Goal: Task Accomplishment & Management: Complete application form

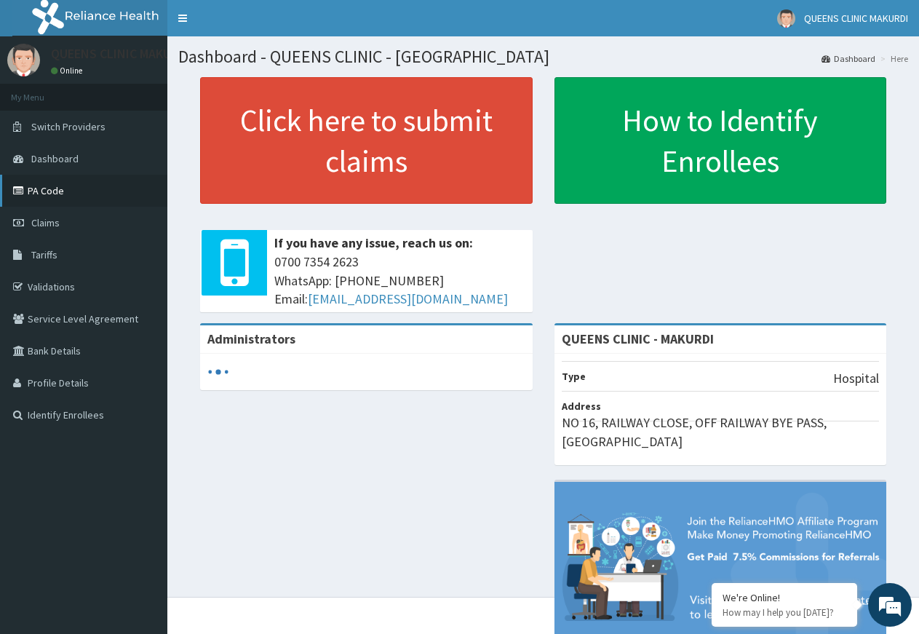
click at [41, 189] on link "PA Code" at bounding box center [83, 191] width 167 height 32
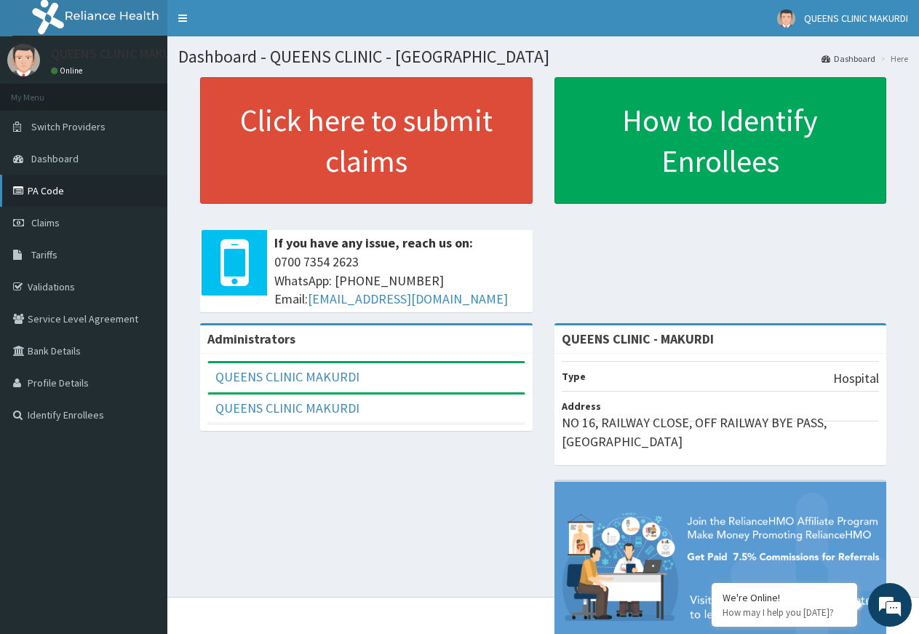
click at [36, 186] on link "PA Code" at bounding box center [83, 191] width 167 height 32
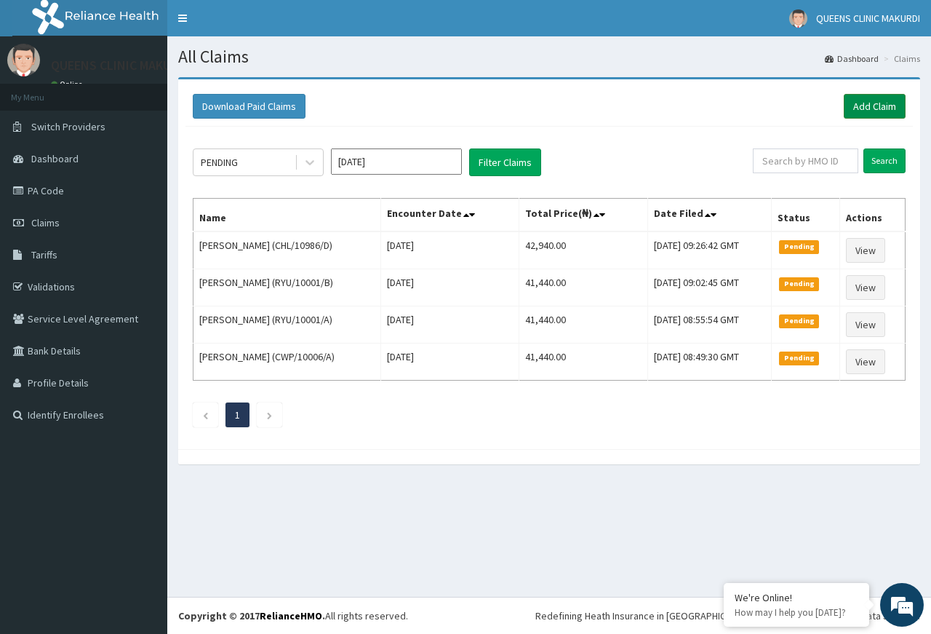
click at [876, 105] on link "Add Claim" at bounding box center [875, 106] width 62 height 25
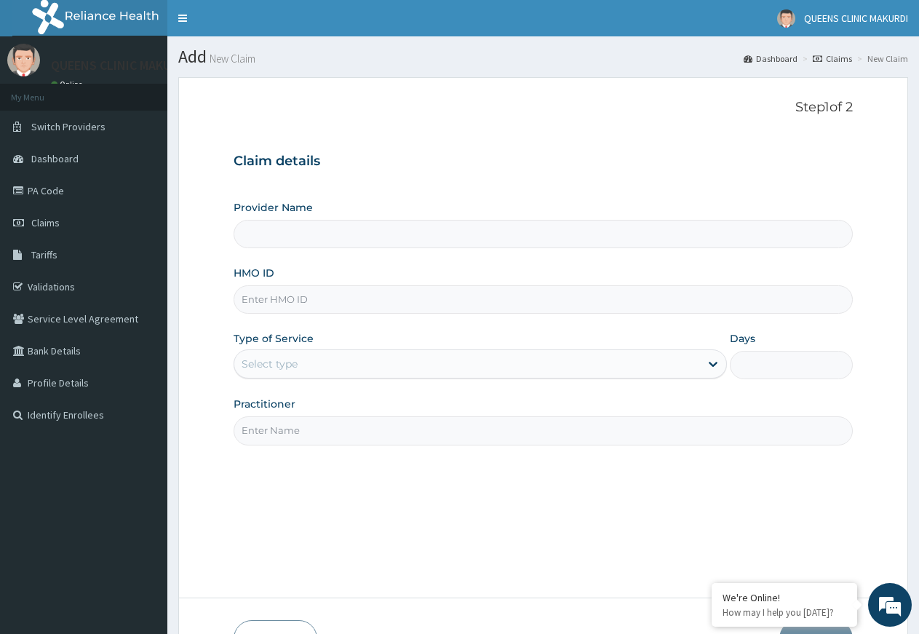
type input "QUEENS CLINIC - MAKURDI"
click at [377, 300] on input "HMO ID" at bounding box center [543, 299] width 619 height 28
type input "CWP/10006/D"
click at [378, 370] on div "Select type" at bounding box center [466, 363] width 465 height 23
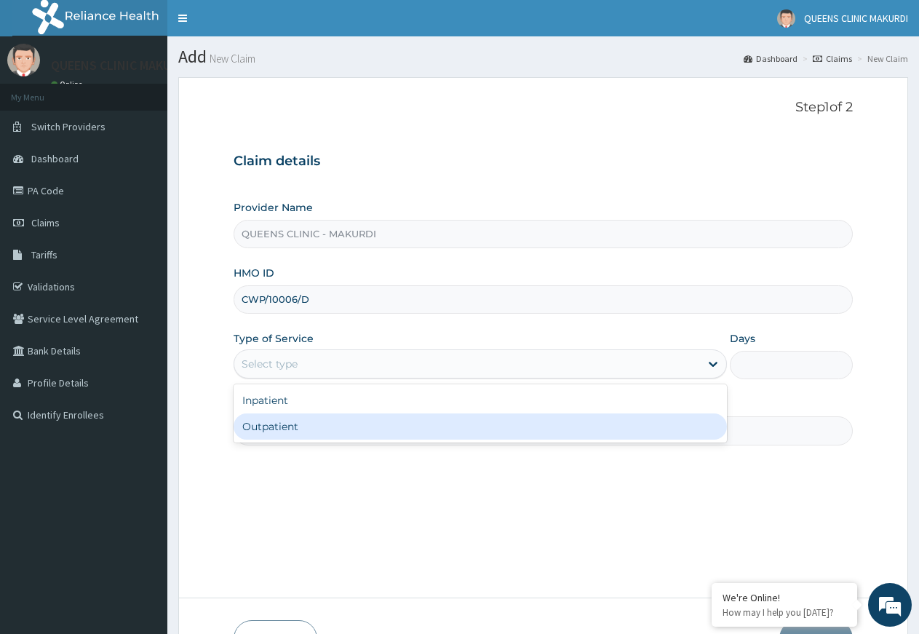
click at [320, 430] on div "Outpatient" at bounding box center [480, 426] width 493 height 26
type input "1"
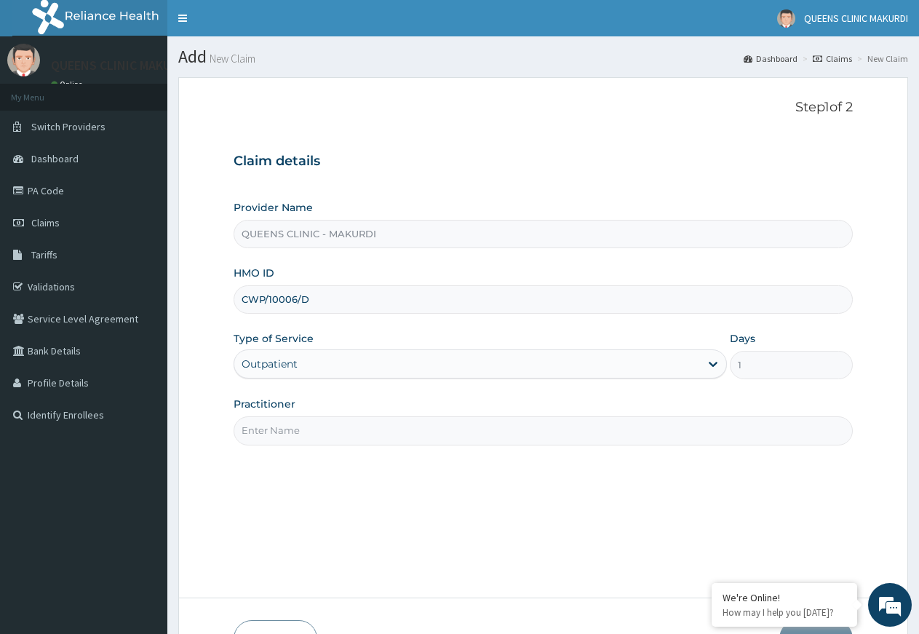
click at [386, 435] on input "Practitioner" at bounding box center [543, 430] width 619 height 28
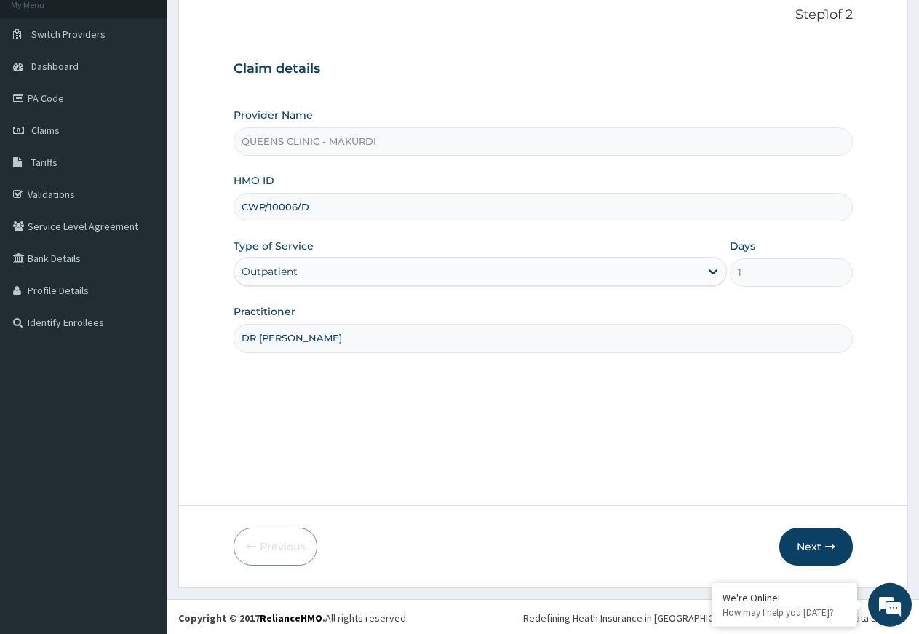
scroll to position [95, 0]
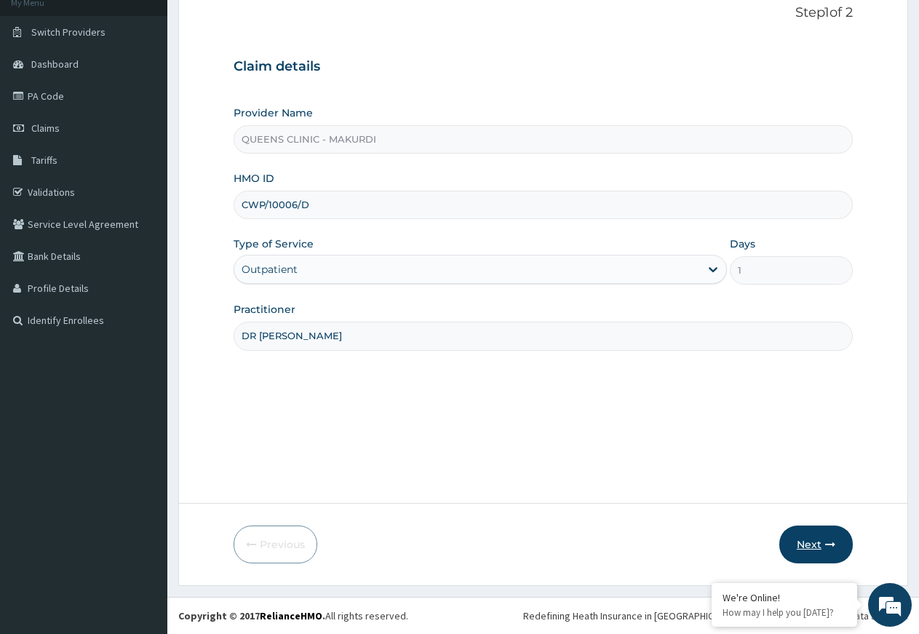
type input "DR [PERSON_NAME]"
click at [816, 541] on button "Next" at bounding box center [815, 544] width 73 height 38
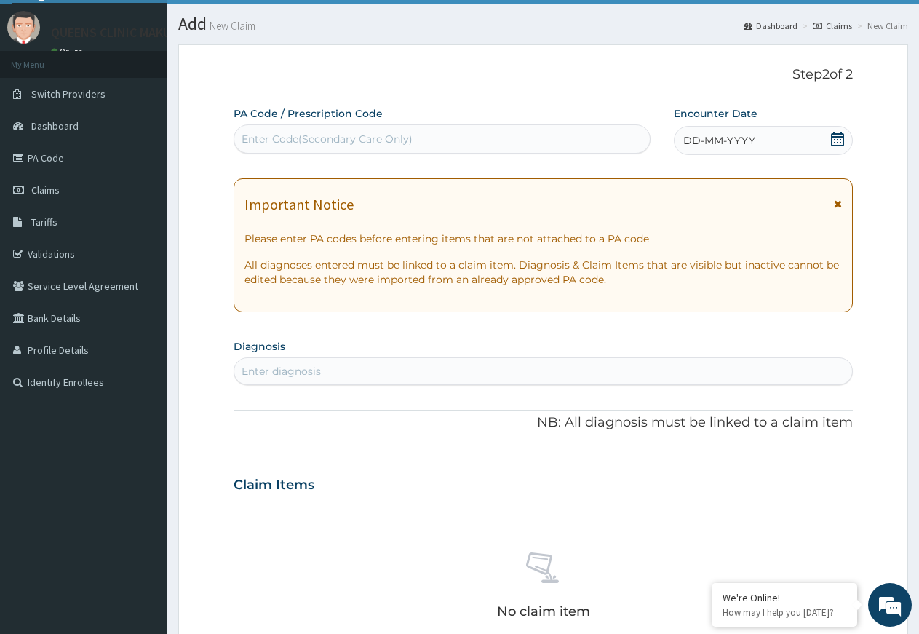
scroll to position [0, 0]
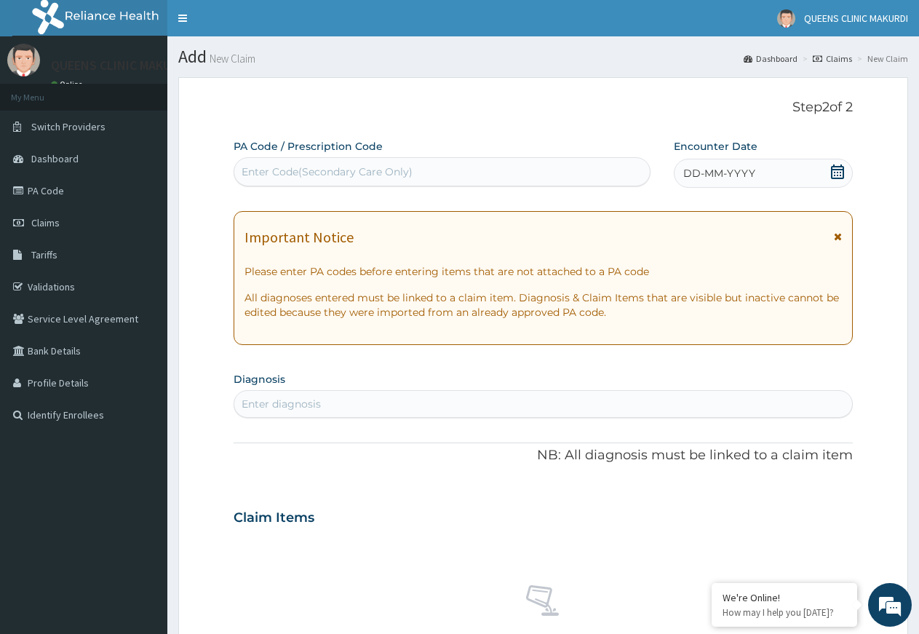
click at [494, 175] on div "Enter Code(Secondary Care Only)" at bounding box center [441, 171] width 415 height 23
type input "PA/B27C18"
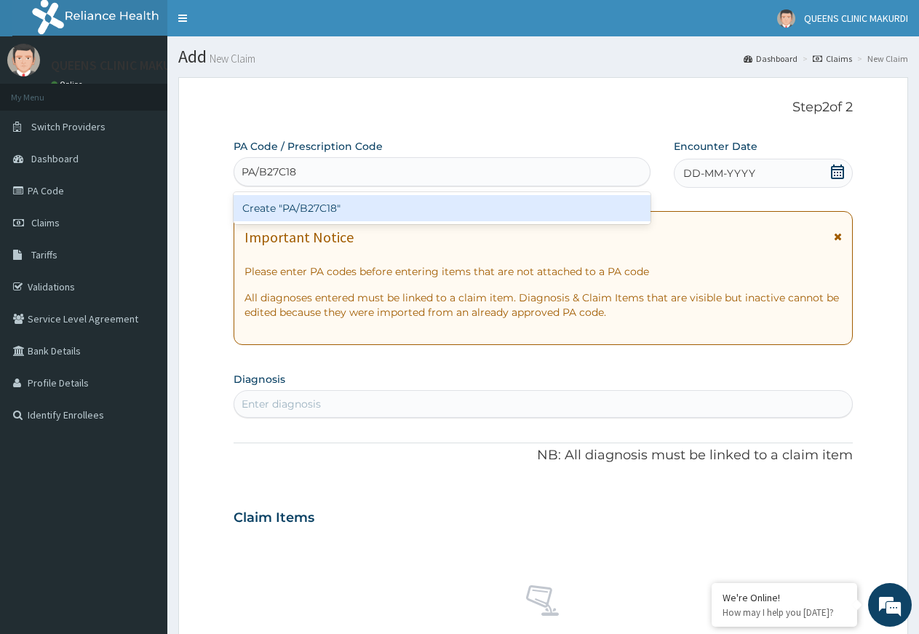
click at [404, 210] on div "Create "PA/B27C18"" at bounding box center [442, 208] width 417 height 26
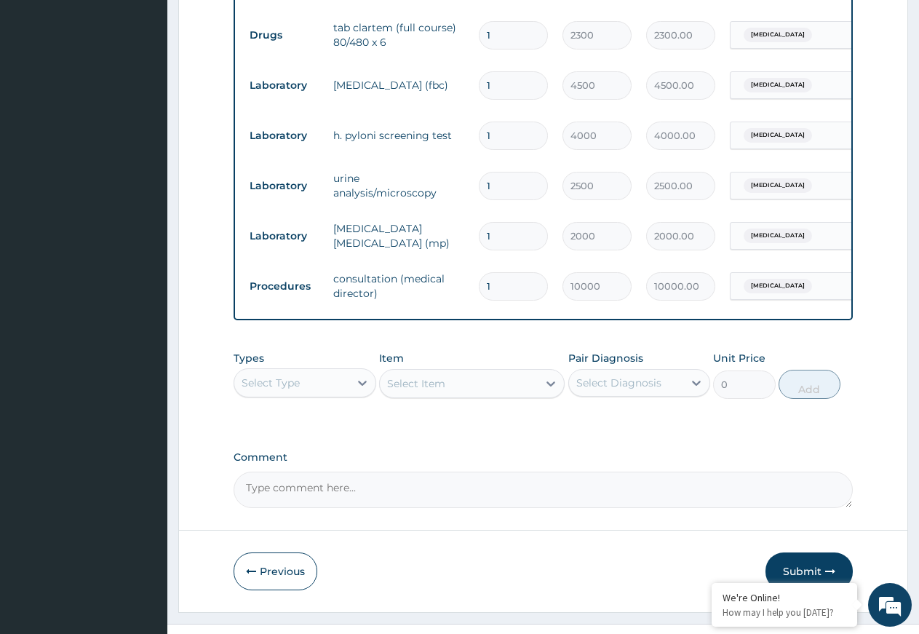
scroll to position [1011, 0]
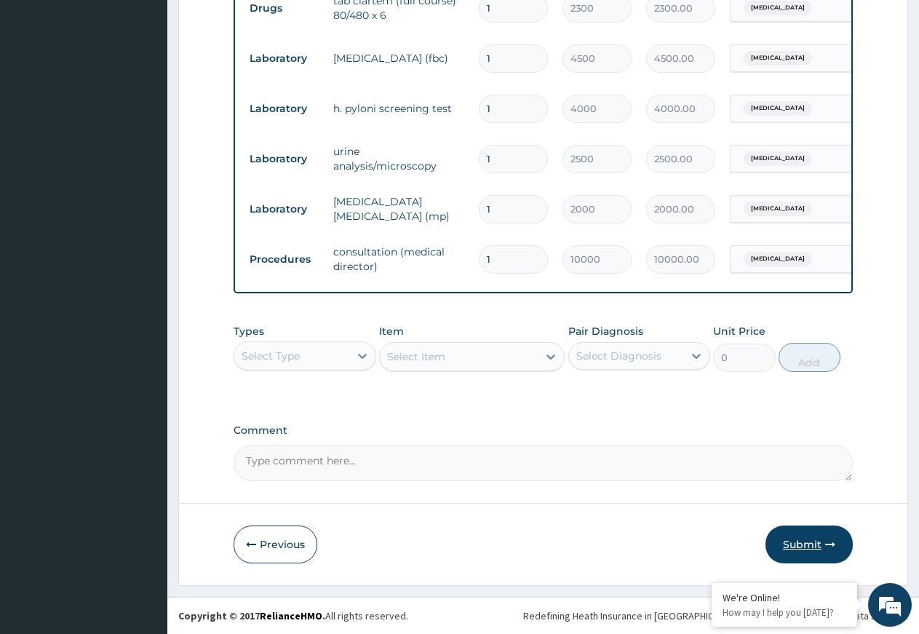
click at [807, 544] on button "Submit" at bounding box center [808, 544] width 87 height 38
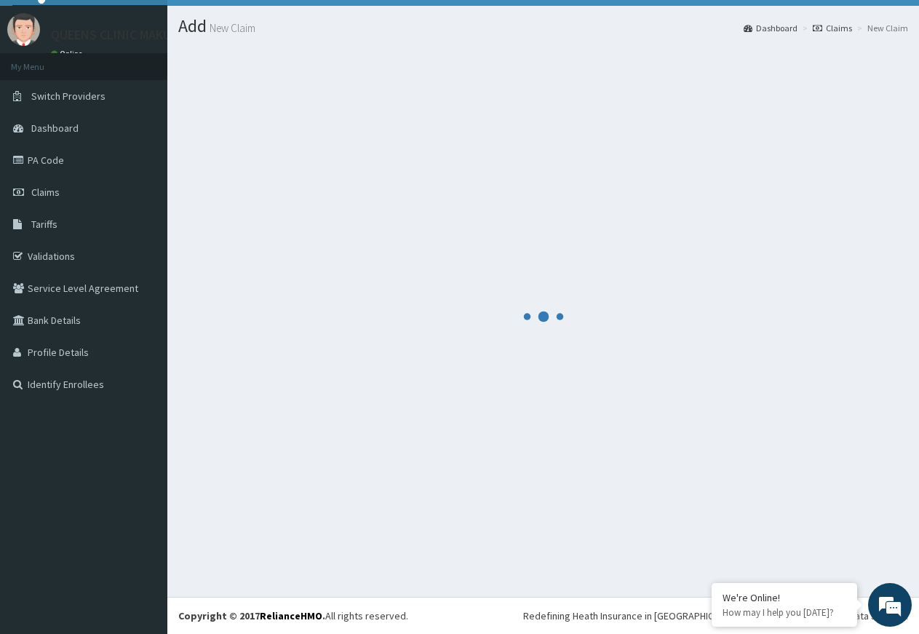
scroll to position [31, 0]
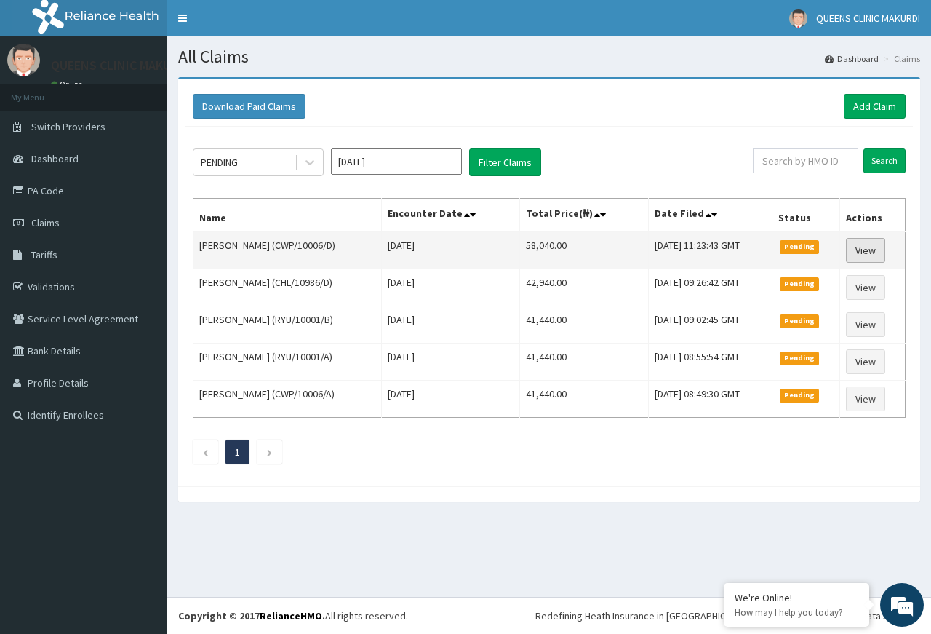
click at [867, 250] on link "View" at bounding box center [865, 250] width 39 height 25
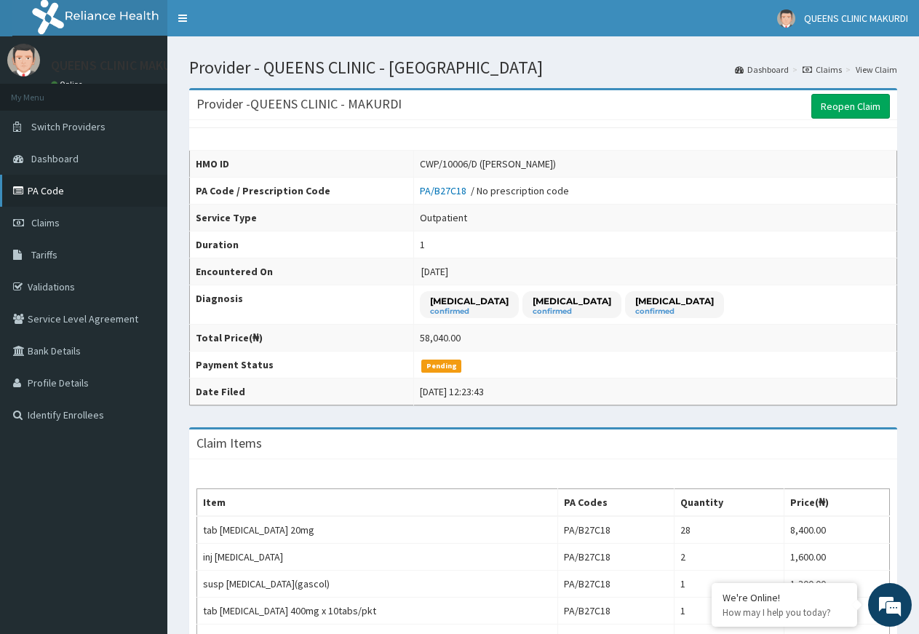
click at [44, 188] on link "PA Code" at bounding box center [83, 191] width 167 height 32
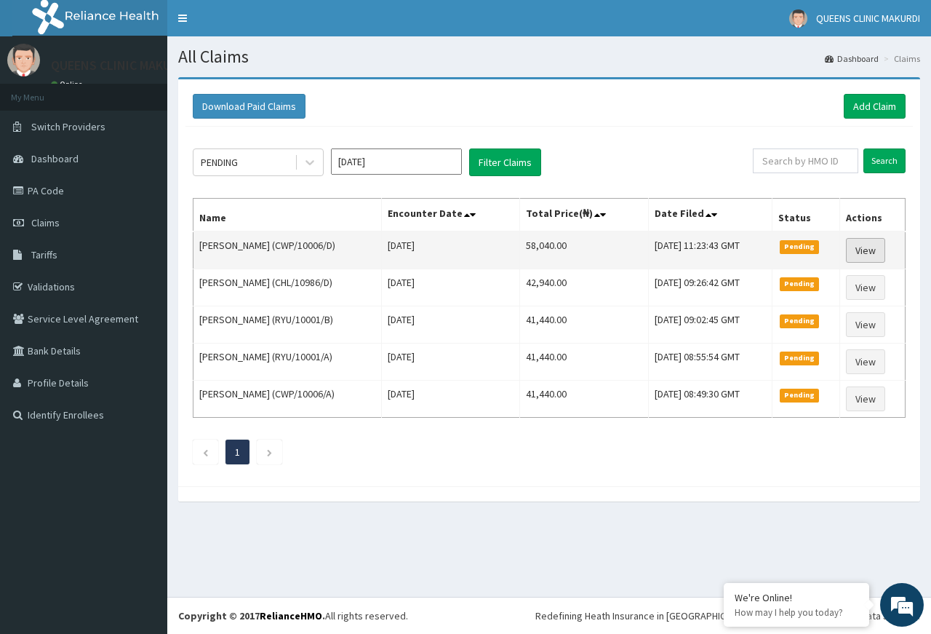
click at [872, 247] on link "View" at bounding box center [865, 250] width 39 height 25
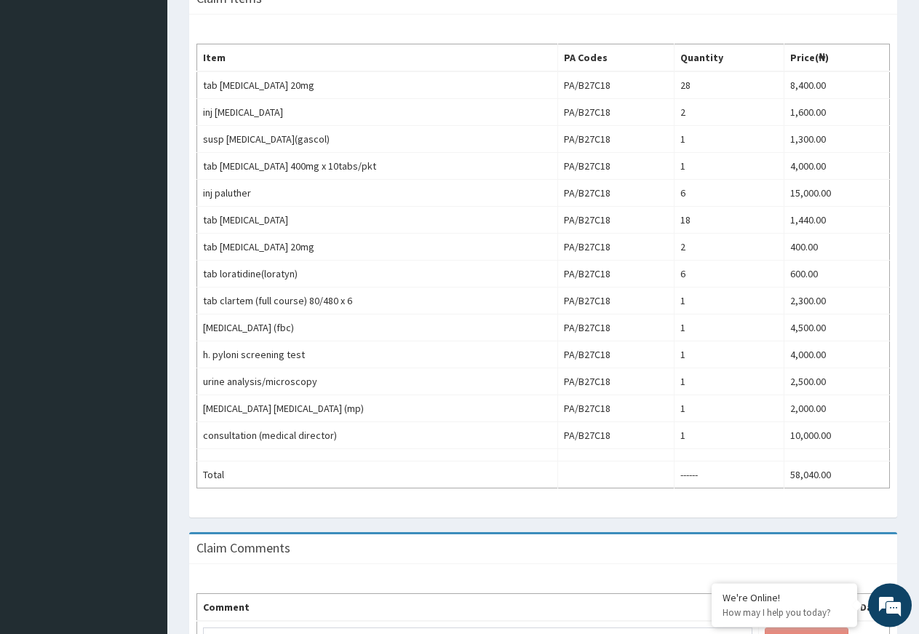
scroll to position [551, 0]
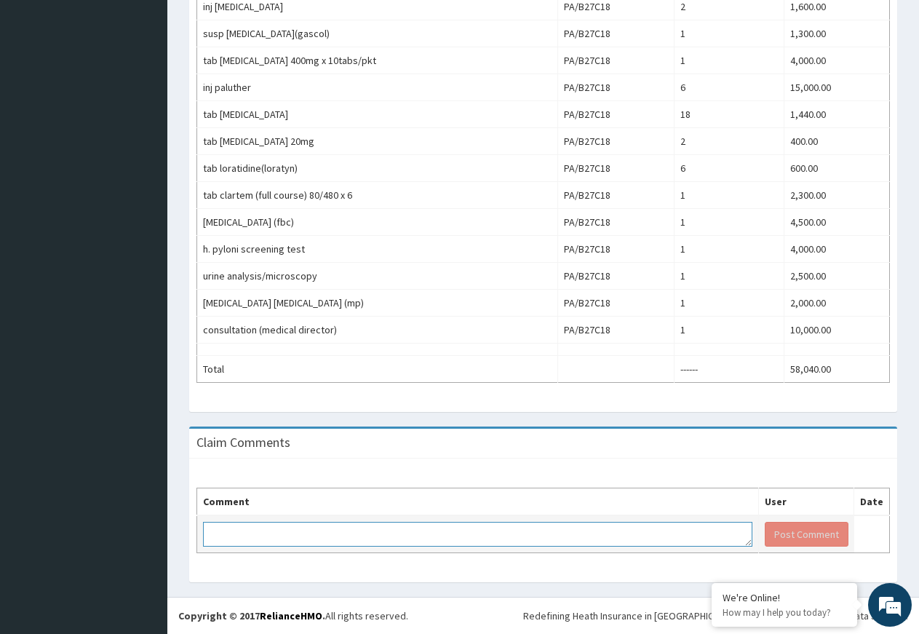
click at [276, 542] on textarea at bounding box center [477, 534] width 549 height 25
click at [357, 533] on textarea "OMEPRAZOLE INJECTION PLEASE. I HAVE TAKEN ANOTHER AUTHORIZATION." at bounding box center [477, 534] width 549 height 25
click at [670, 533] on textarea "OMEPRAZOLE INJECTION PLEASE. AND NOT 2 TABLETS, I HAVE TAKEN ANOTHER AUTHORIZAT…" at bounding box center [477, 534] width 549 height 25
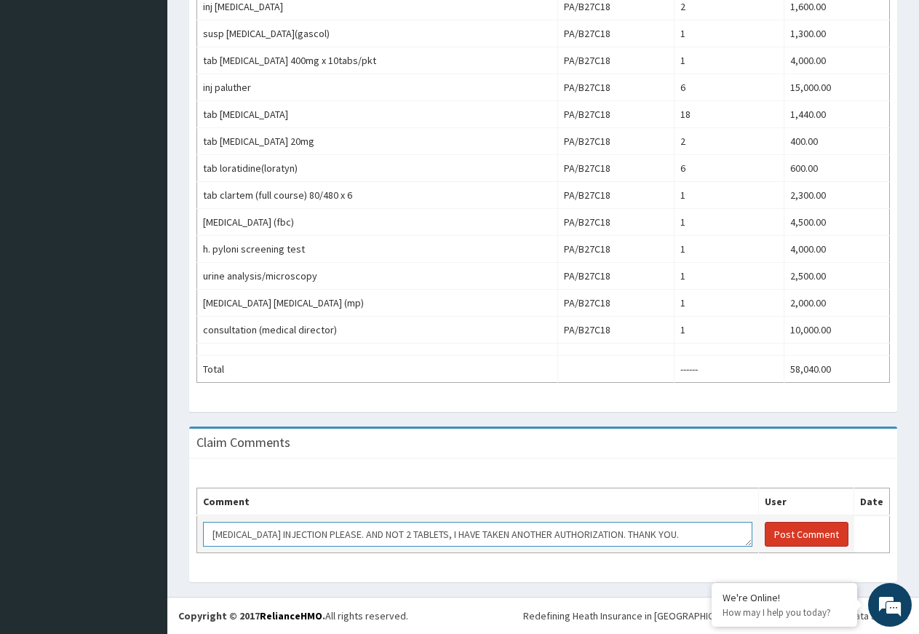
type textarea "OMEPRAZOLE INJECTION PLEASE. AND NOT 2 TABLETS, I HAVE TAKEN ANOTHER AUTHORIZAT…"
click at [816, 533] on button "Post Comment" at bounding box center [807, 534] width 84 height 25
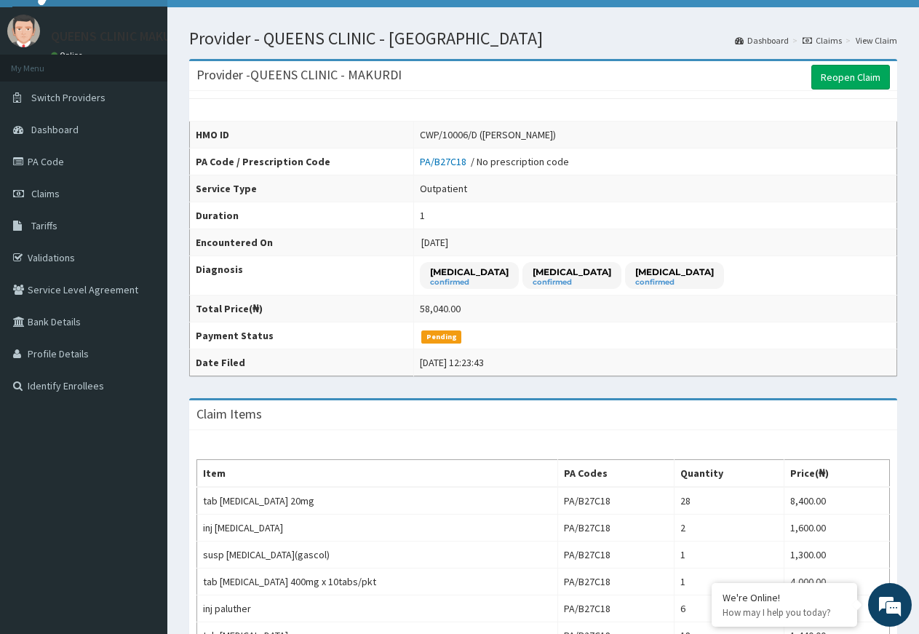
scroll to position [0, 0]
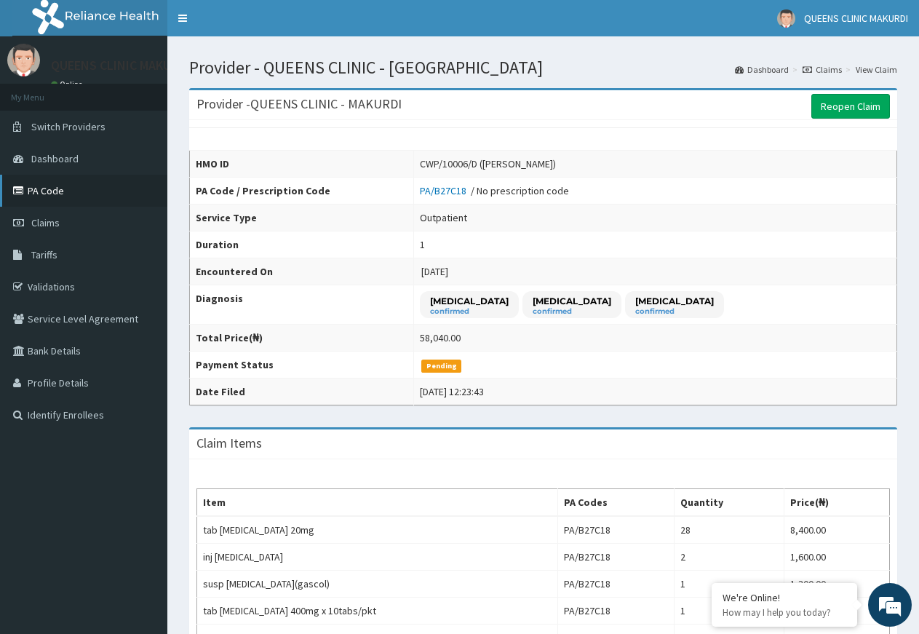
click at [45, 189] on link "PA Code" at bounding box center [83, 191] width 167 height 32
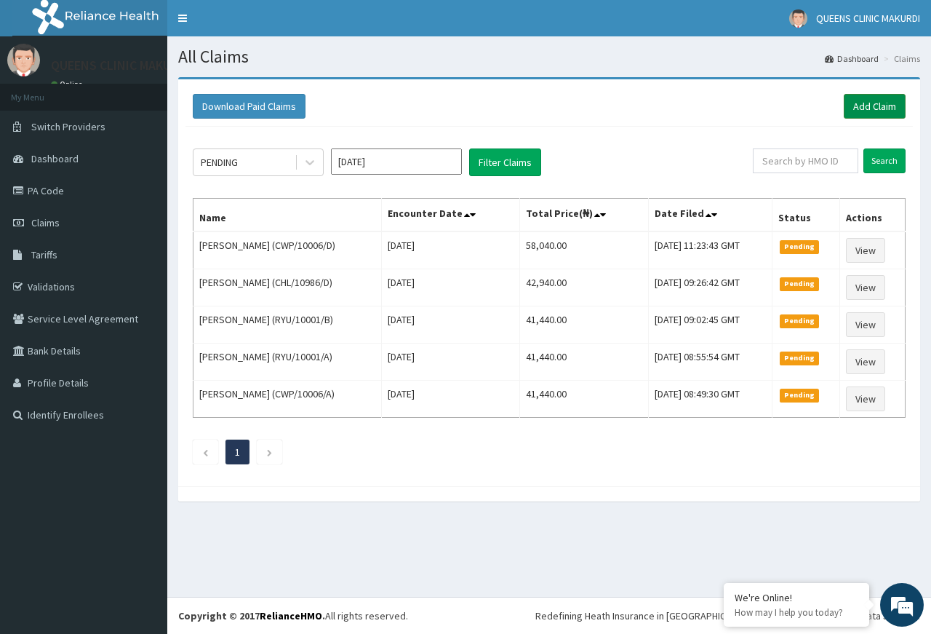
click at [881, 105] on link "Add Claim" at bounding box center [875, 106] width 62 height 25
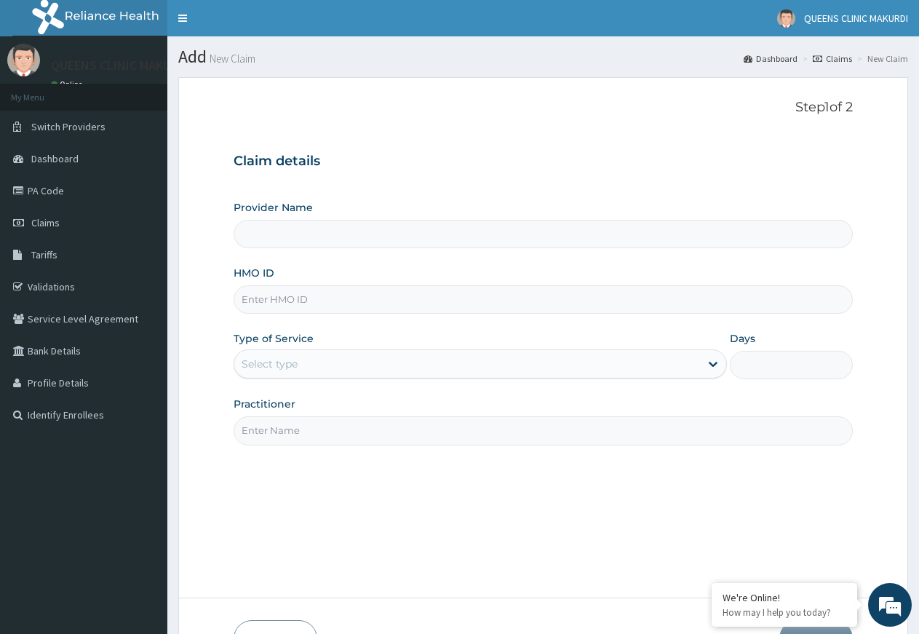
click at [343, 299] on input "HMO ID" at bounding box center [543, 299] width 619 height 28
type input "QUEENS CLINIC - MAKURDI"
type input "CWP/10006/D"
click at [708, 364] on icon at bounding box center [713, 363] width 15 height 15
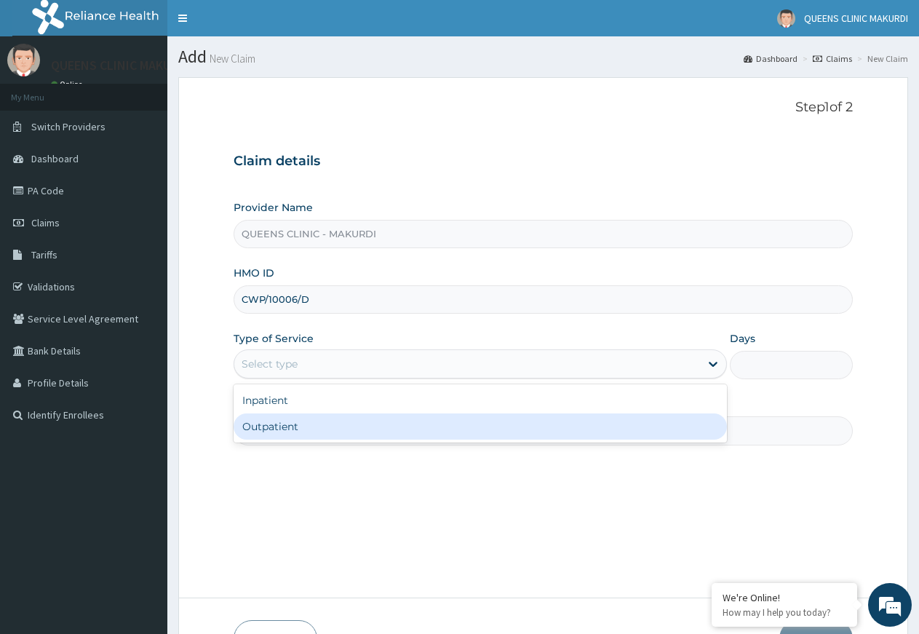
click at [589, 434] on div "Outpatient" at bounding box center [480, 426] width 493 height 26
type input "1"
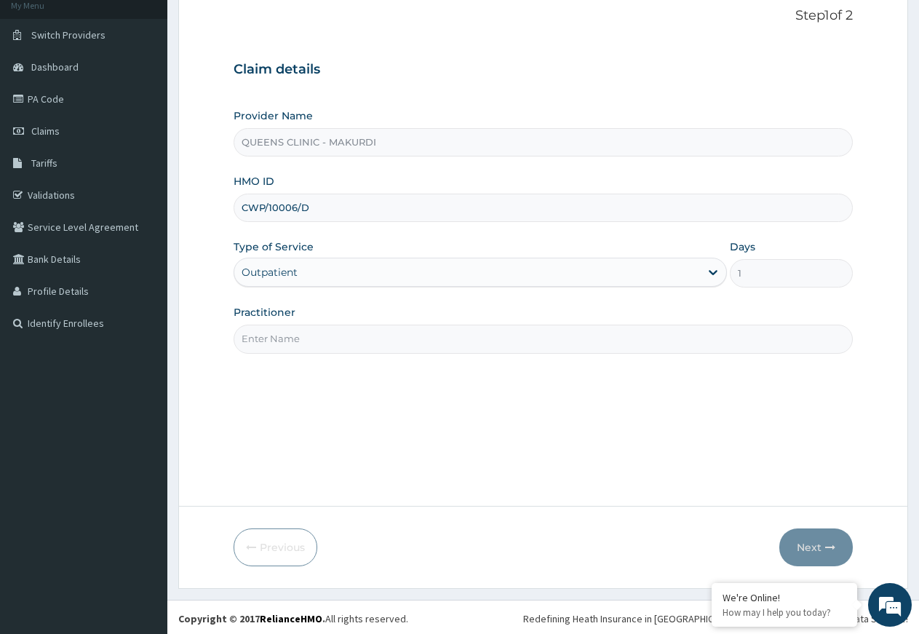
scroll to position [95, 0]
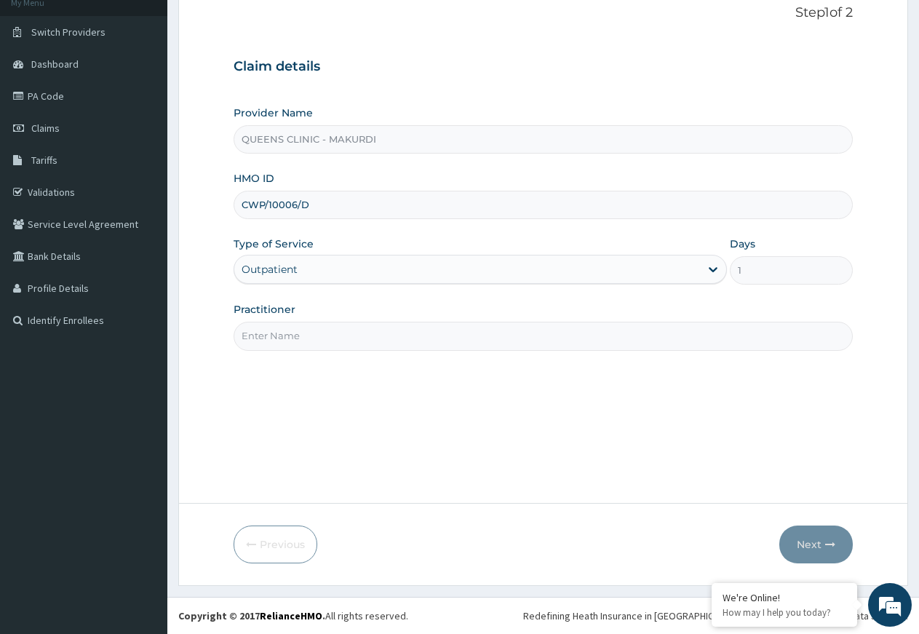
click at [362, 340] on input "Practitioner" at bounding box center [543, 336] width 619 height 28
type input "DR EZEKOLI"
click at [808, 541] on button "Next" at bounding box center [815, 544] width 73 height 38
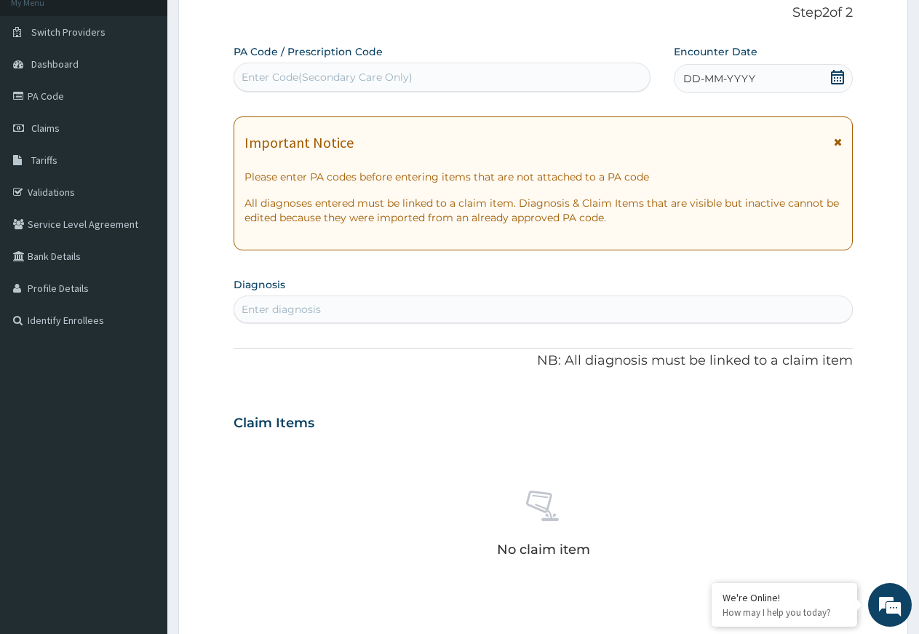
click at [500, 87] on div "Enter Code(Secondary Care Only)" at bounding box center [441, 76] width 415 height 23
type input "B40498"
click at [313, 76] on div "Enter Code(Secondary Care Only)" at bounding box center [441, 76] width 415 height 23
type input "B"
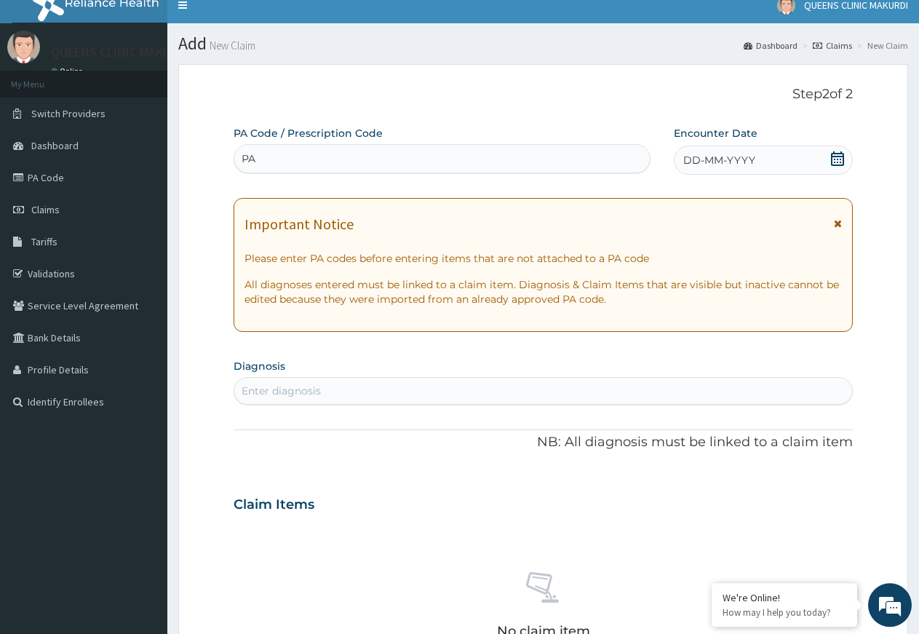
scroll to position [0, 0]
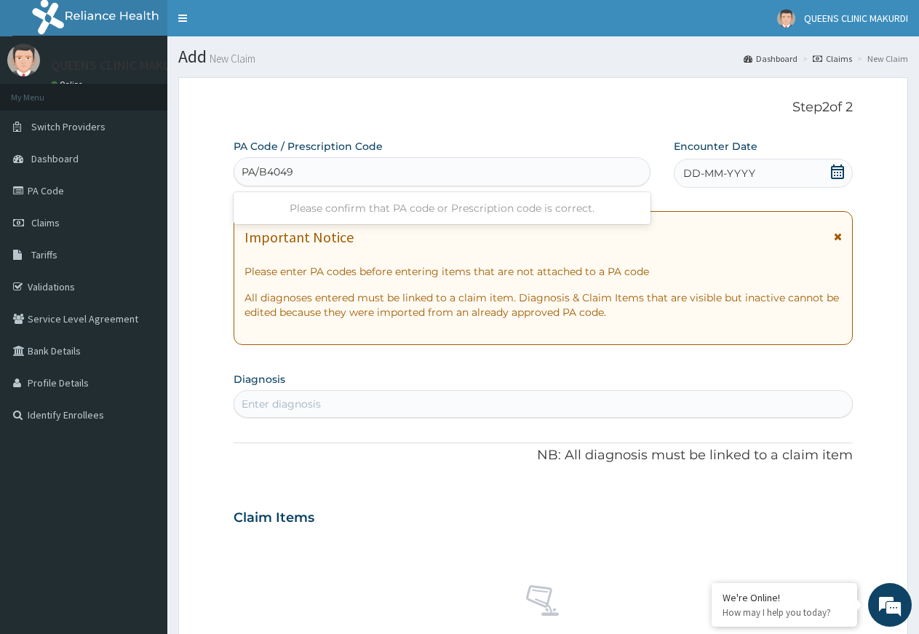
type input "PA/B40498"
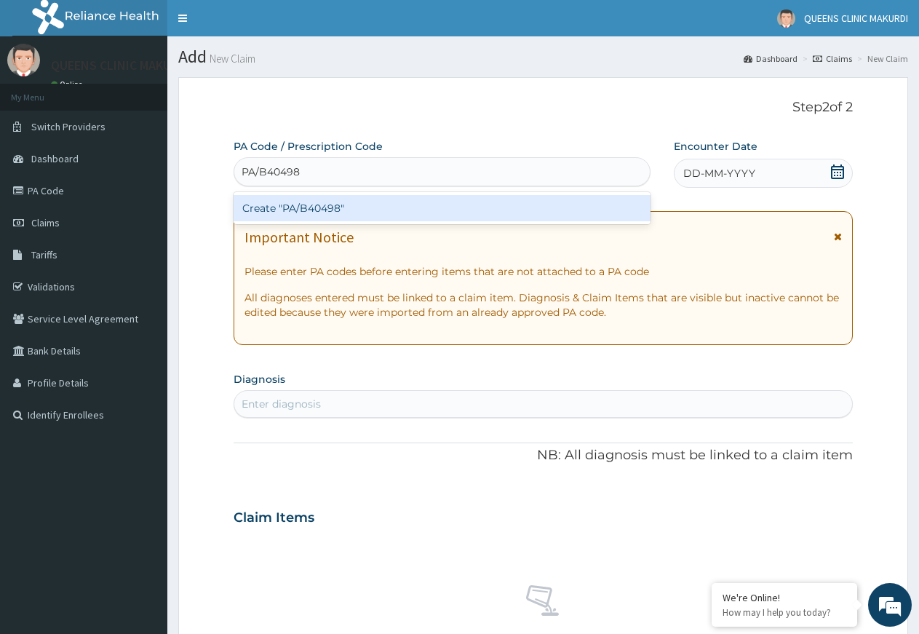
click at [317, 213] on div "Create "PA/B40498"" at bounding box center [442, 208] width 417 height 26
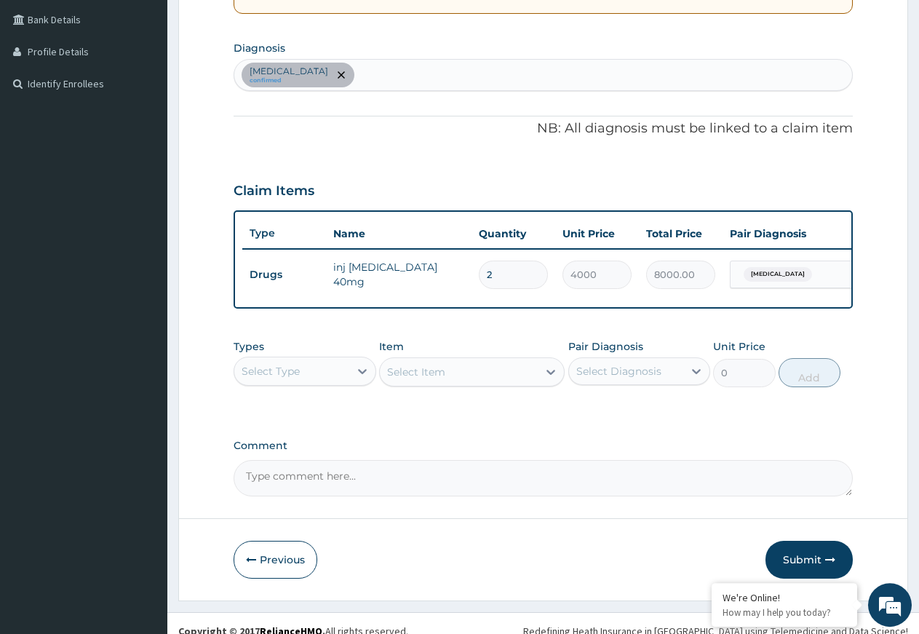
scroll to position [359, 0]
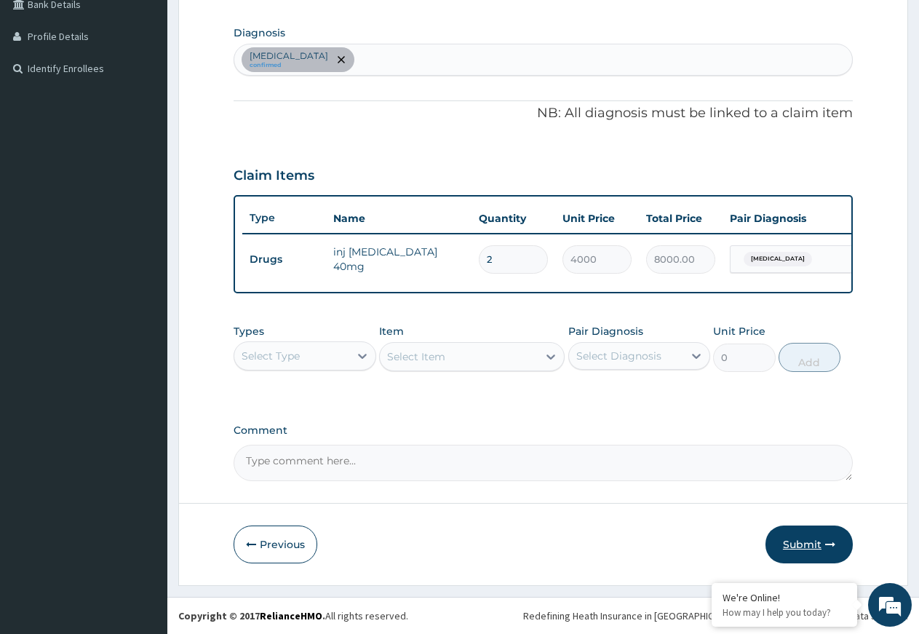
click at [805, 541] on button "Submit" at bounding box center [808, 544] width 87 height 38
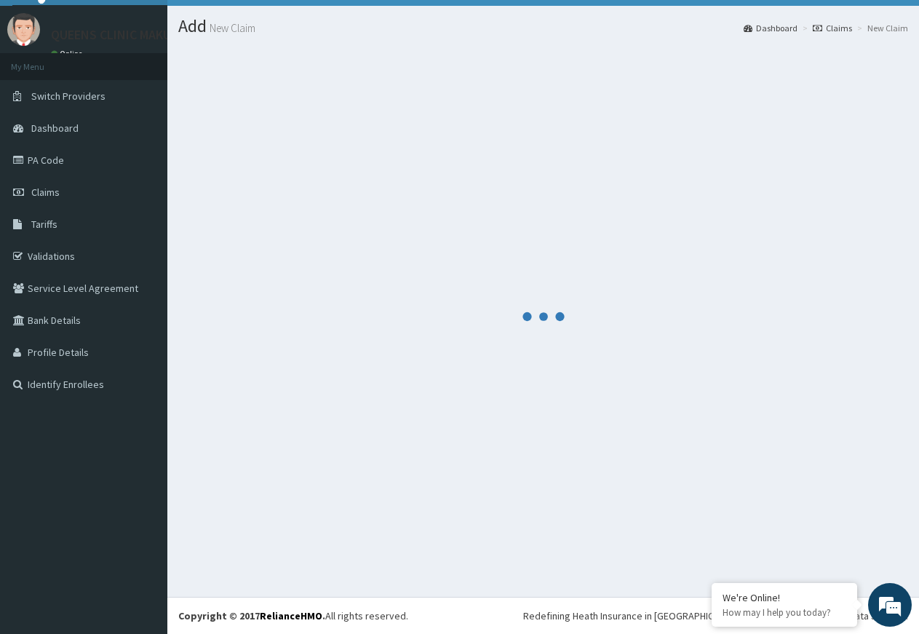
scroll to position [31, 0]
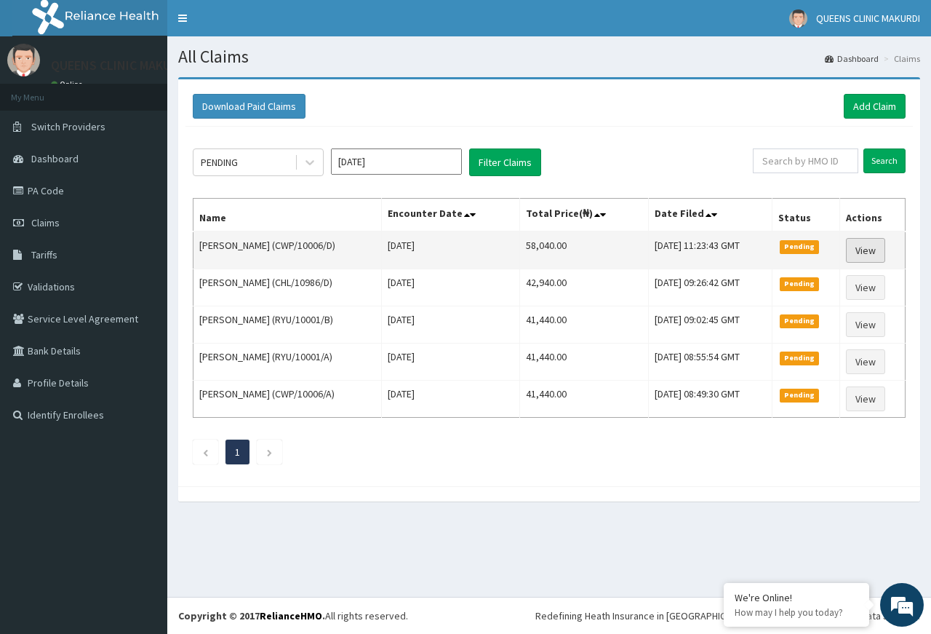
click at [872, 246] on link "View" at bounding box center [865, 250] width 39 height 25
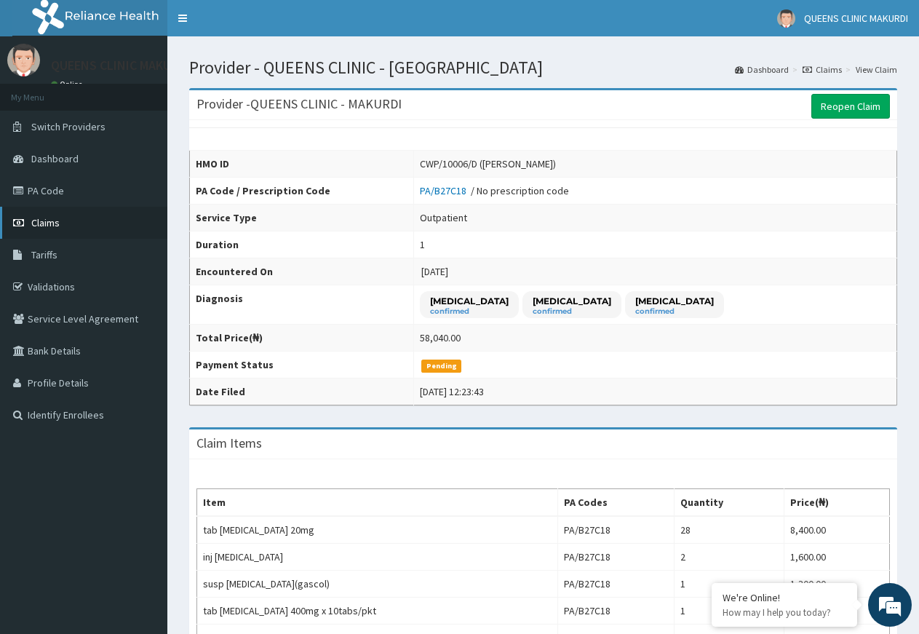
click at [46, 220] on span "Claims" at bounding box center [45, 222] width 28 height 13
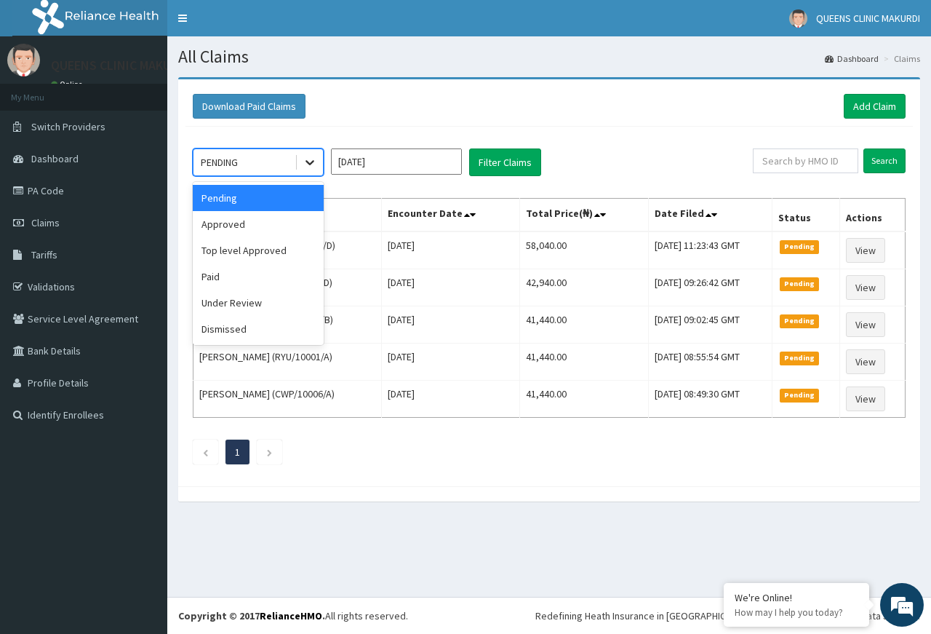
click at [305, 162] on icon at bounding box center [310, 162] width 15 height 15
click at [275, 223] on div "Approved" at bounding box center [258, 224] width 131 height 26
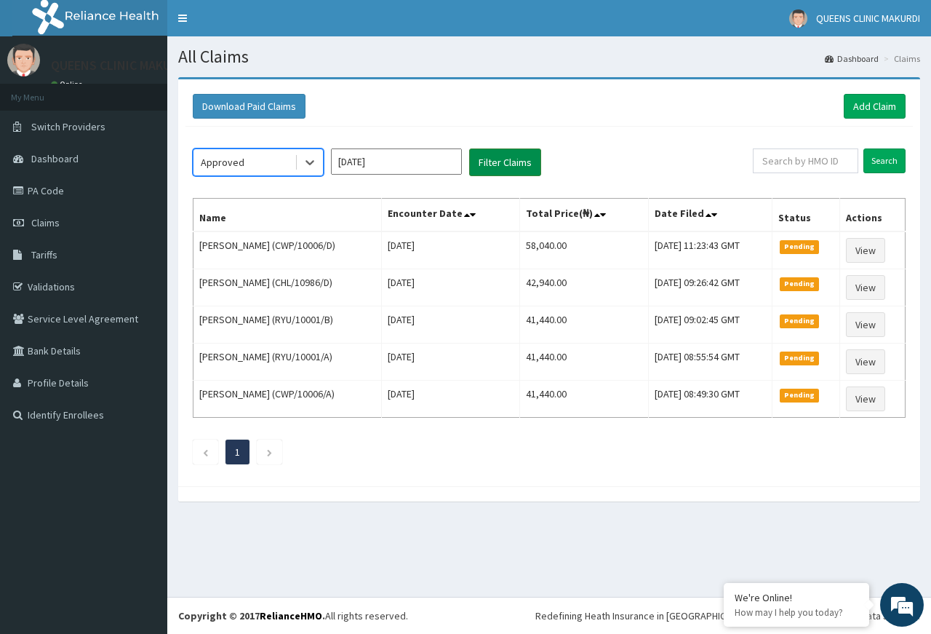
click at [502, 162] on button "Filter Claims" at bounding box center [505, 162] width 72 height 28
